Goal: Information Seeking & Learning: Learn about a topic

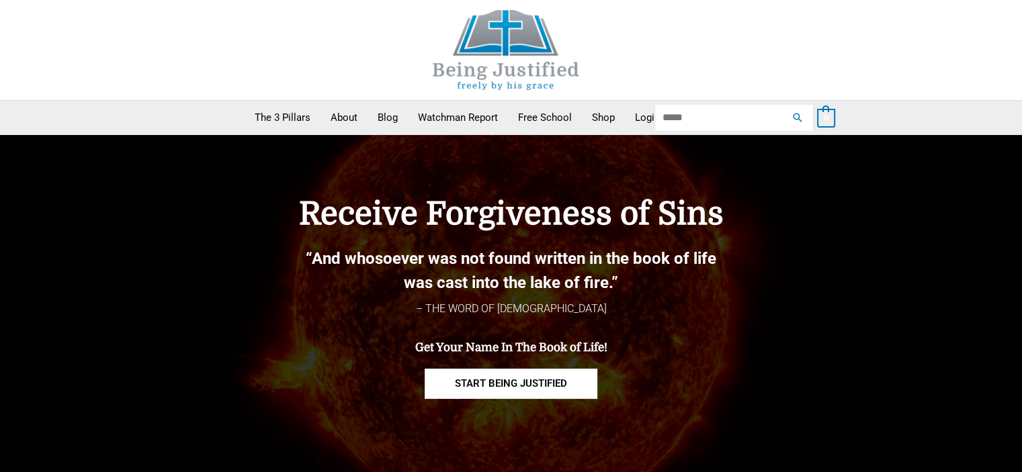
type input "*****"
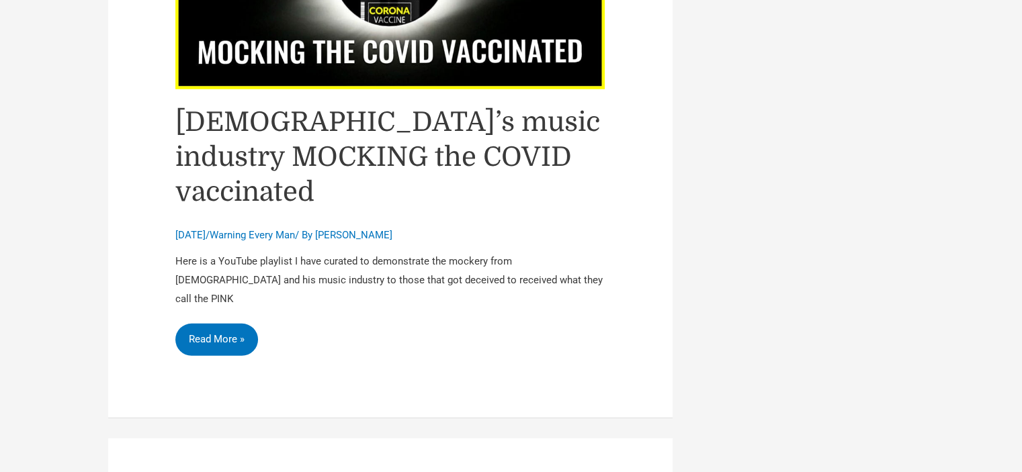
scroll to position [3963, 0]
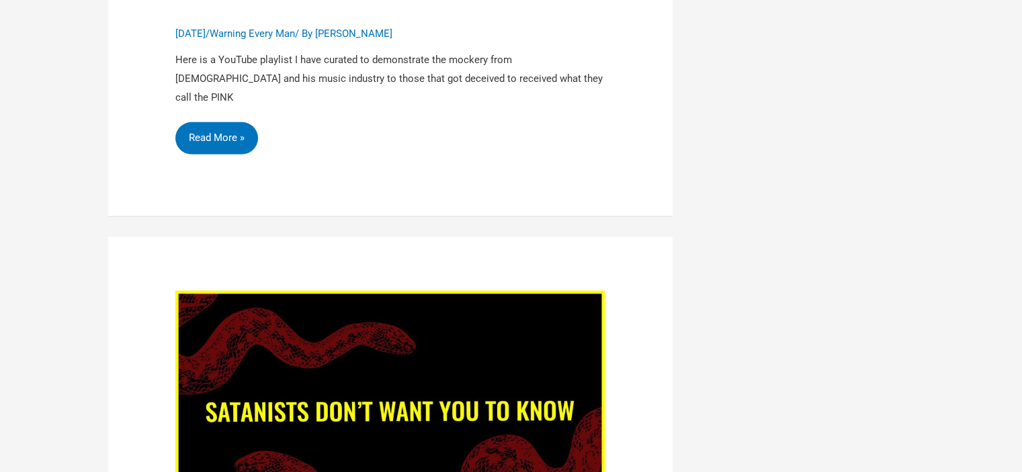
drag, startPoint x: 508, startPoint y: 242, endPoint x: 467, endPoint y: 258, distance: 43.8
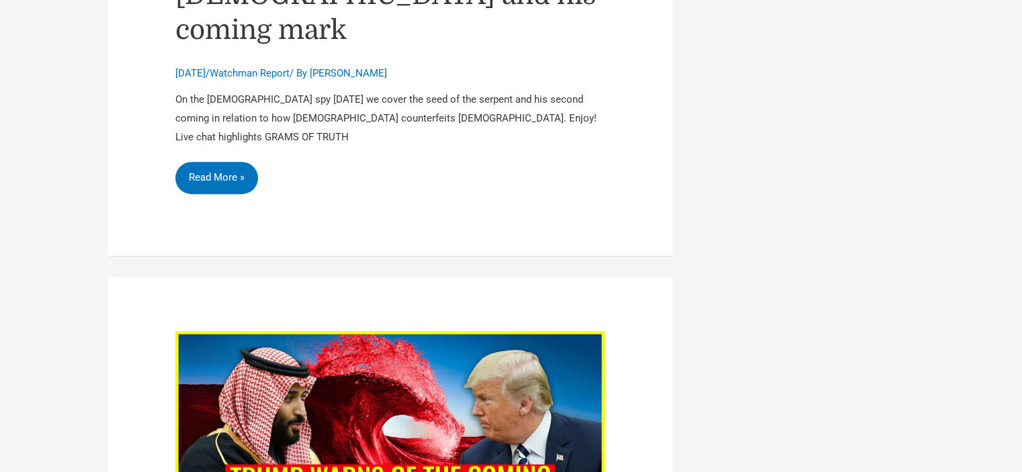
scroll to position [5777, 0]
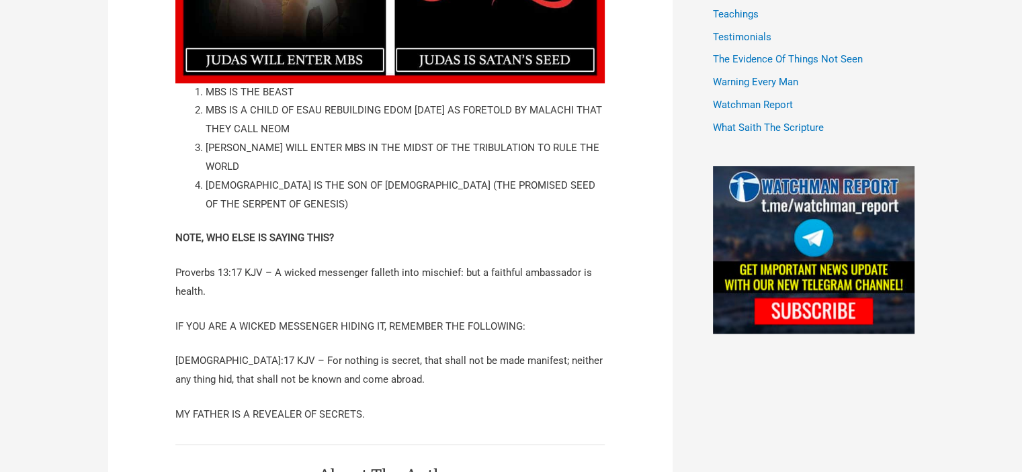
scroll to position [1142, 0]
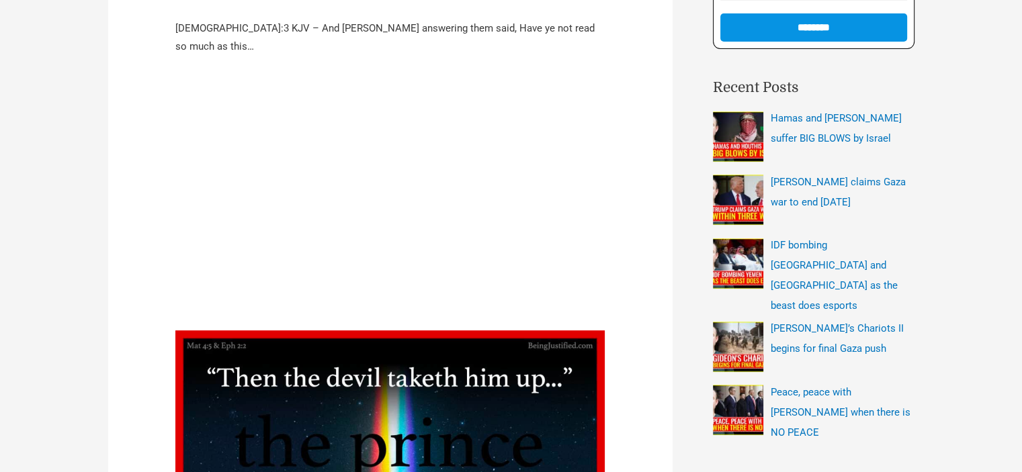
scroll to position [269, 0]
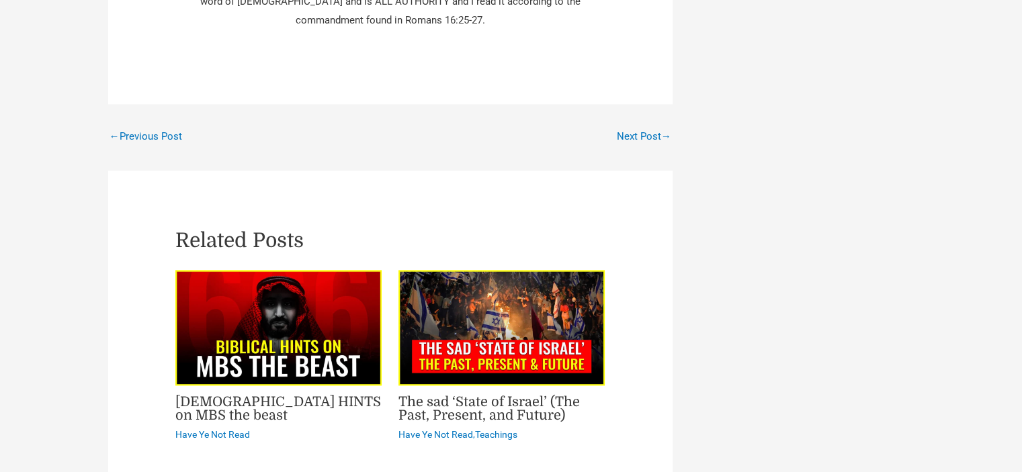
scroll to position [1612, 0]
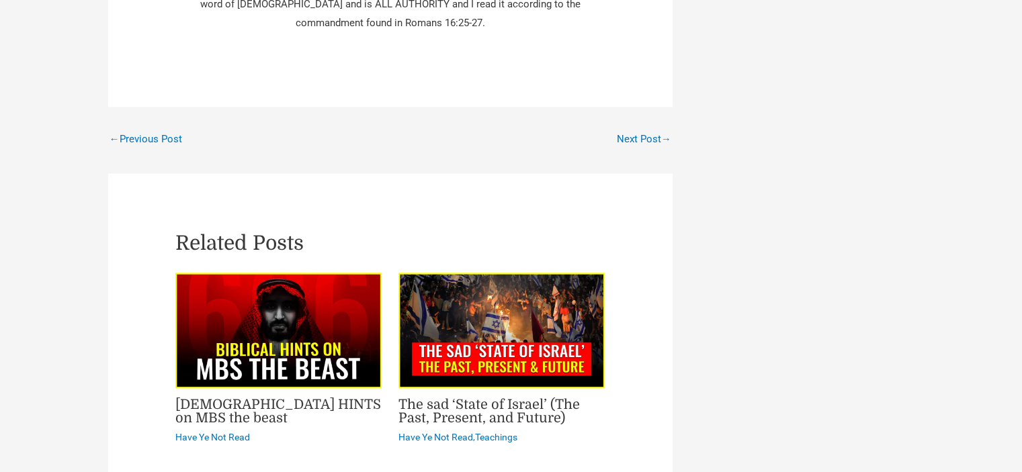
click at [322, 397] on link "Biblical HINTS on MBS the beast" at bounding box center [278, 411] width 206 height 29
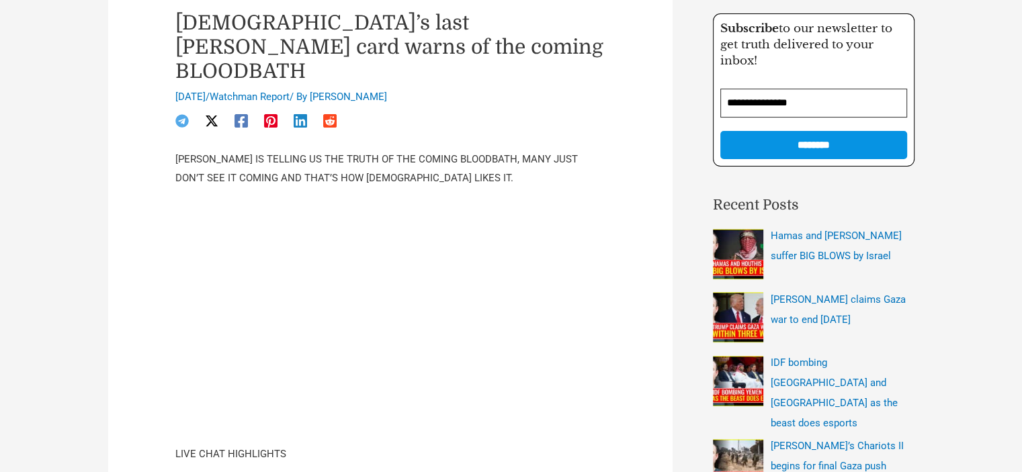
scroll to position [269, 0]
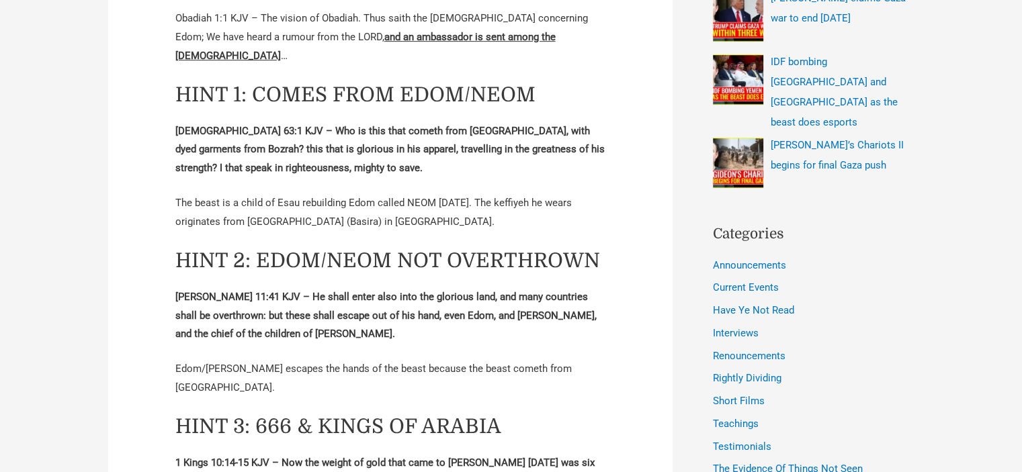
scroll to position [605, 0]
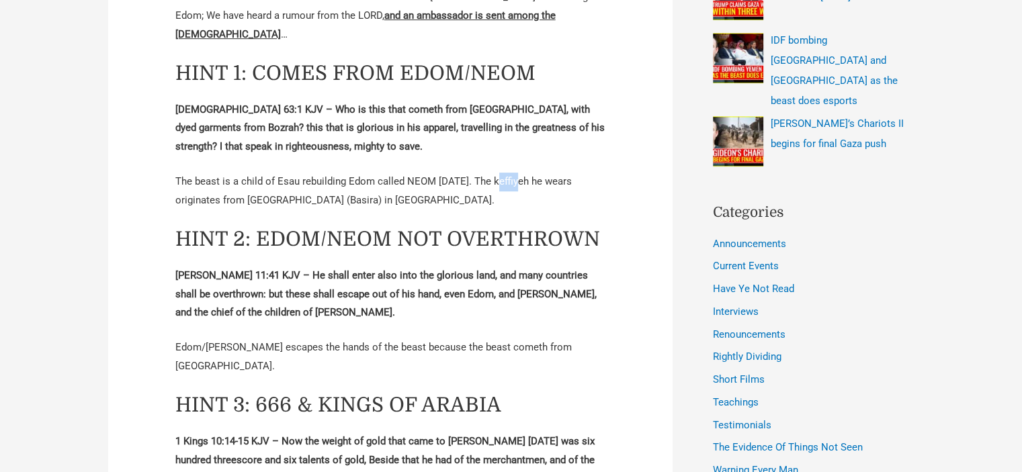
drag, startPoint x: 515, startPoint y: 142, endPoint x: 495, endPoint y: 142, distance: 20.2
click at [495, 173] on p "The beast is a child of Esau rebuilding Edom called NEOM [DATE]. The keffiyeh h…" at bounding box center [390, 192] width 430 height 38
click at [494, 173] on p "The beast is a child of Esau rebuilding Edom called NEOM [DATE]. The keffiyeh h…" at bounding box center [390, 192] width 430 height 38
click at [488, 173] on p "The beast is a child of Esau rebuilding Edom called NEOM [DATE]. The keffiyeh h…" at bounding box center [390, 192] width 430 height 38
drag, startPoint x: 484, startPoint y: 142, endPoint x: 517, endPoint y: 141, distance: 32.3
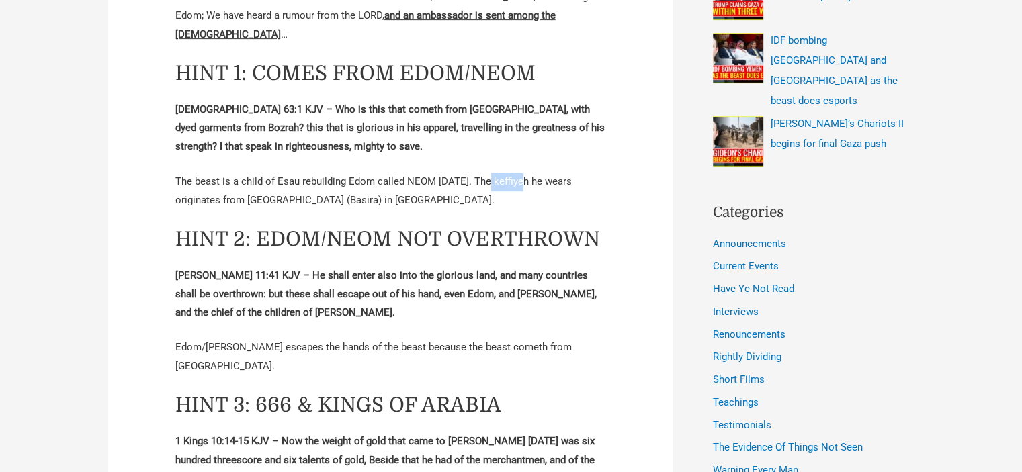
click at [517, 173] on p "The beast is a child of Esau rebuilding Edom called NEOM [DATE]. The keffiyeh h…" at bounding box center [390, 192] width 430 height 38
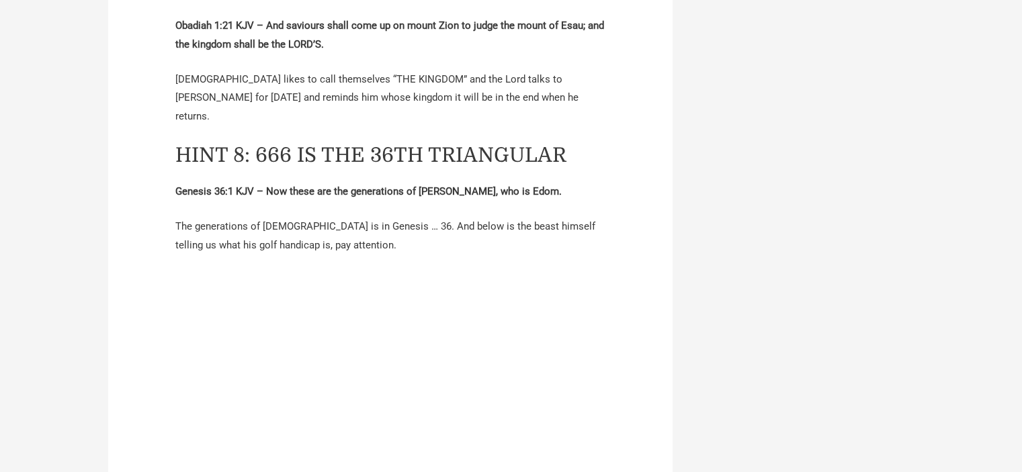
scroll to position [1612, 0]
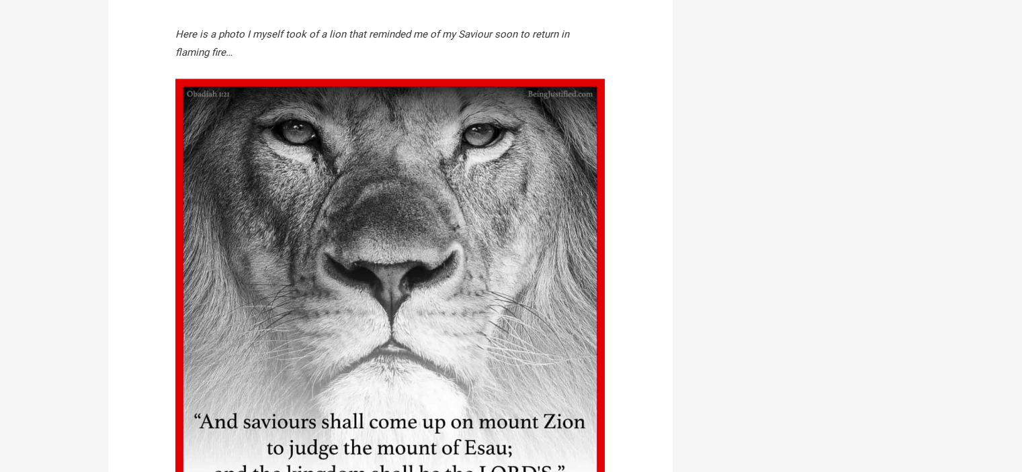
scroll to position [2082, 0]
